Goal: Check status

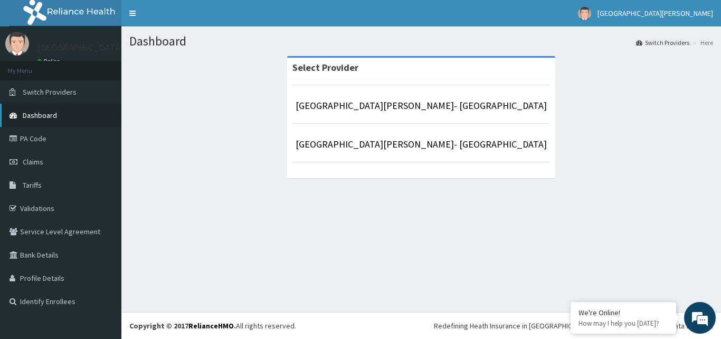
click at [46, 119] on span "Dashboard" at bounding box center [40, 115] width 34 height 10
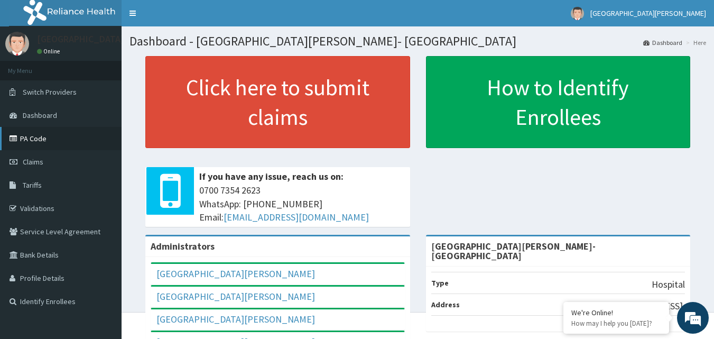
click at [44, 136] on link "PA Code" at bounding box center [60, 138] width 121 height 23
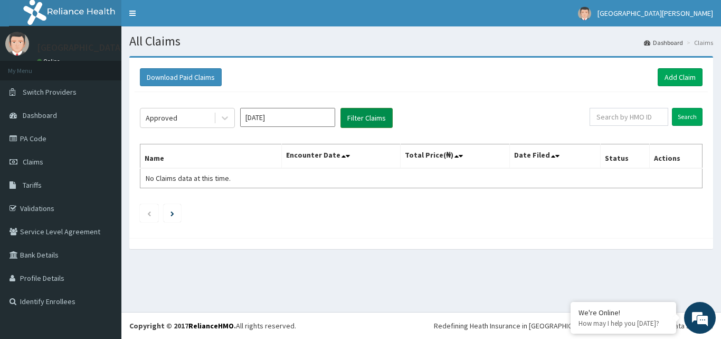
click at [361, 115] on button "Filter Claims" at bounding box center [367, 118] width 52 height 20
click at [188, 115] on div "Approved" at bounding box center [176, 117] width 73 height 17
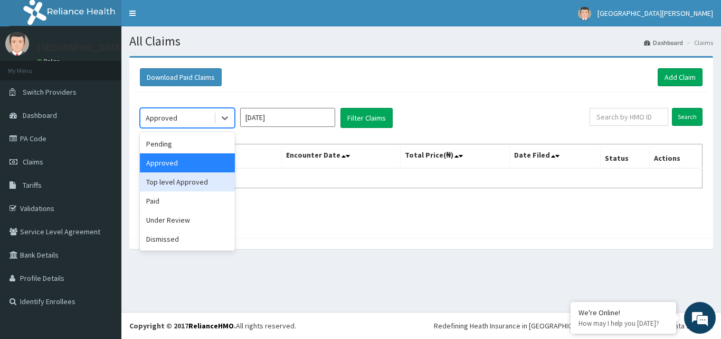
click at [168, 185] on div "Top level Approved" at bounding box center [187, 181] width 95 height 19
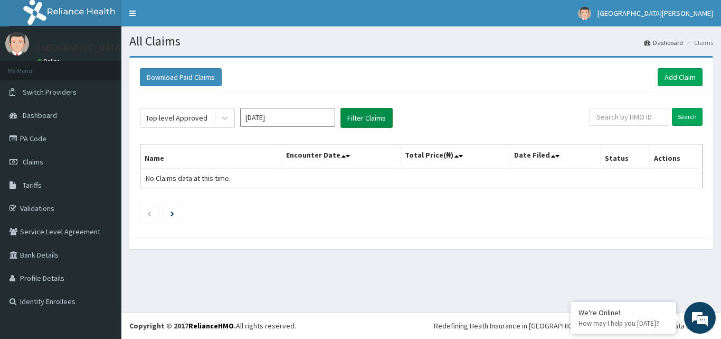
click at [359, 118] on button "Filter Claims" at bounding box center [367, 118] width 52 height 20
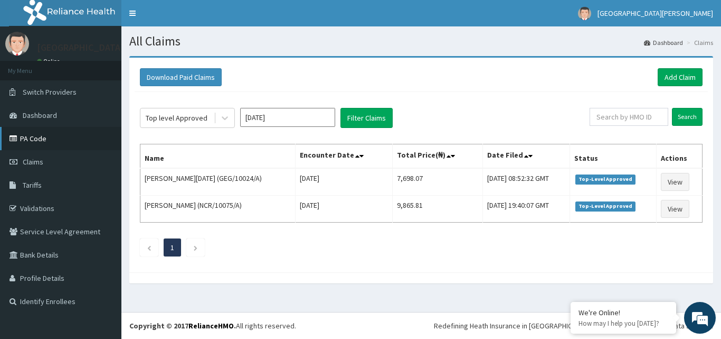
click at [27, 137] on link "PA Code" at bounding box center [60, 138] width 121 height 23
